Goal: Task Accomplishment & Management: Use online tool/utility

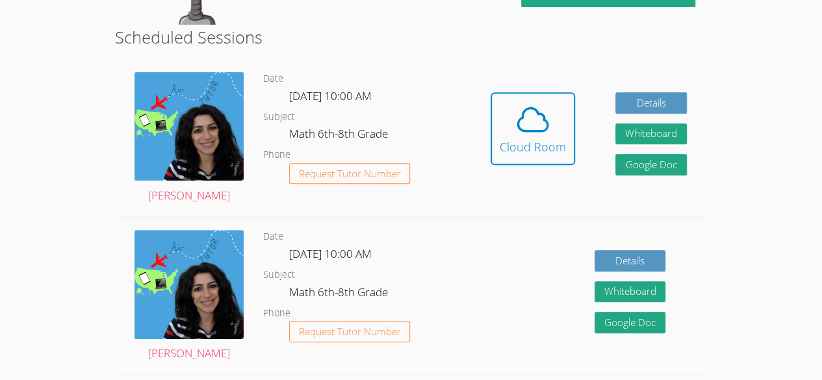
scroll to position [231, 0]
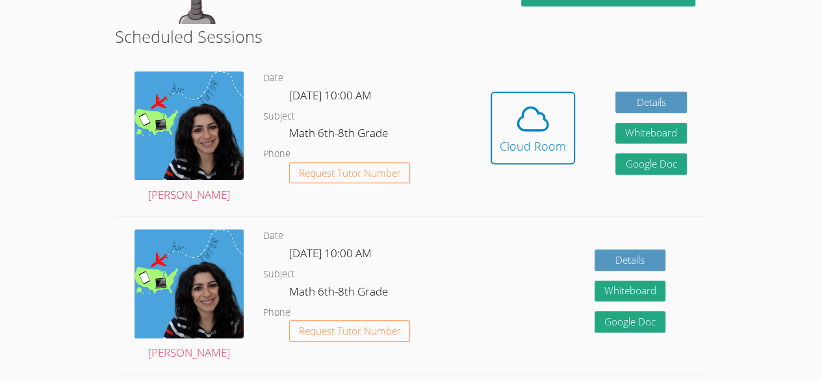
click at [448, 123] on dl "Date Thu Sep 18, 10:00 AM Subject Math 6th-8th Grade Phone Request Tutor Number" at bounding box center [366, 137] width 207 height 135
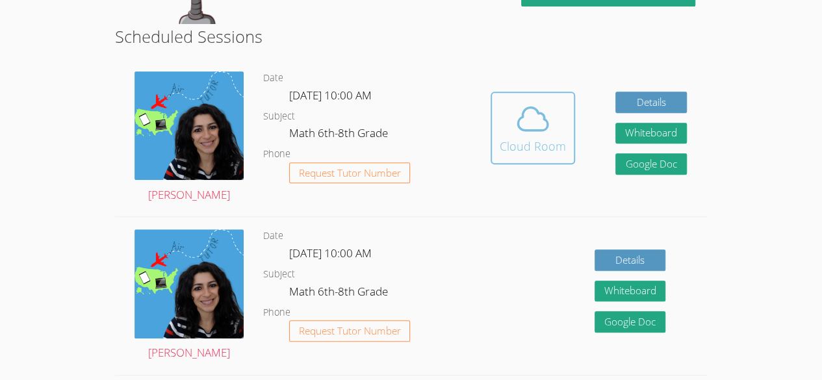
click at [490, 123] on button "Cloud Room" at bounding box center [532, 128] width 84 height 73
click at [526, 119] on icon at bounding box center [532, 119] width 36 height 36
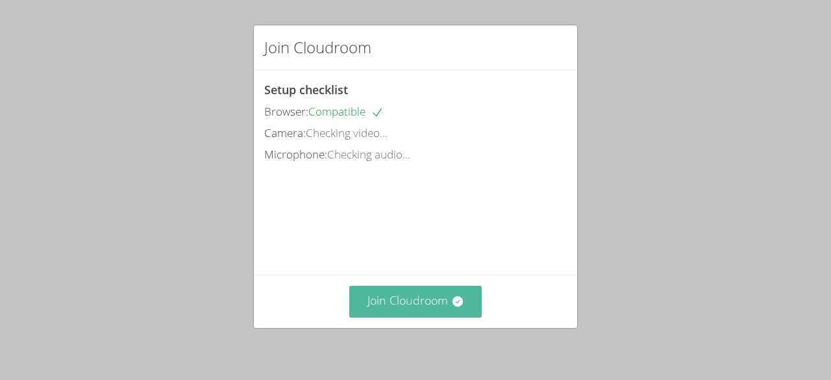
click at [411, 301] on button "Join Cloudroom" at bounding box center [415, 302] width 133 height 32
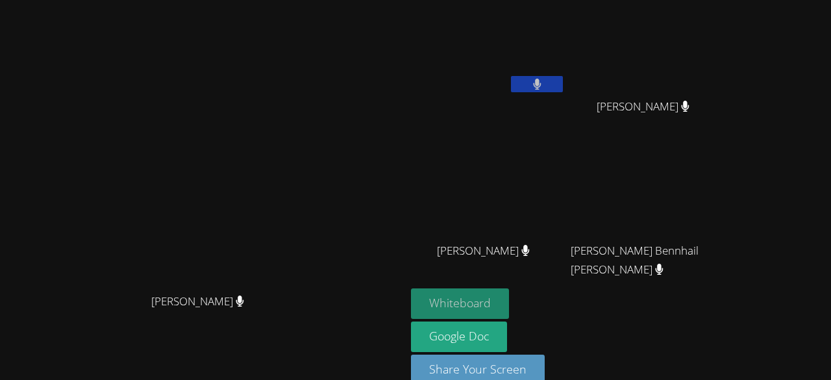
click at [509, 309] on button "Whiteboard" at bounding box center [460, 303] width 98 height 31
